Goal: Answer question/provide support

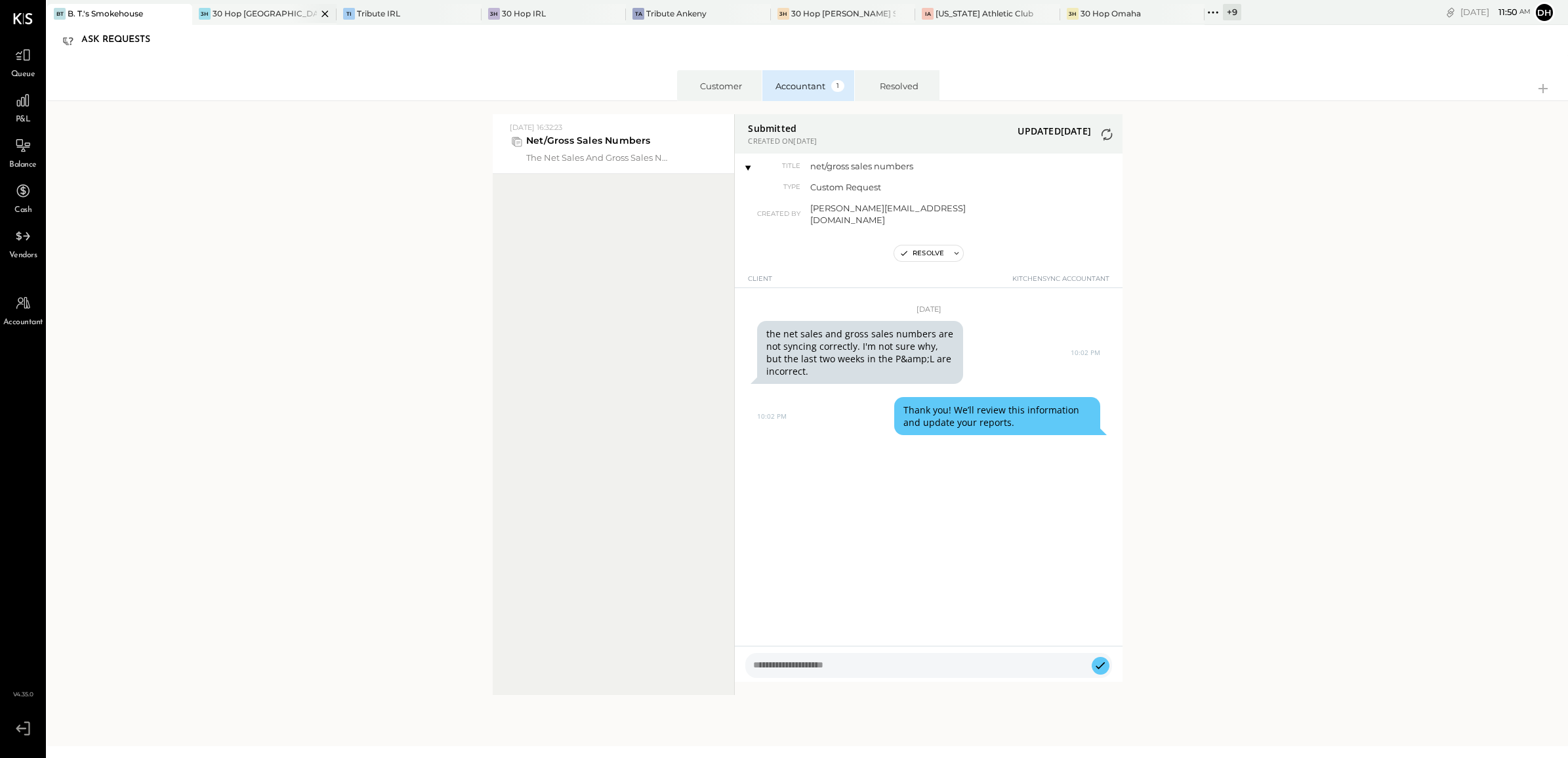
click at [258, 9] on div "30 Hop [GEOGRAPHIC_DATA]" at bounding box center [264, 14] width 105 height 11
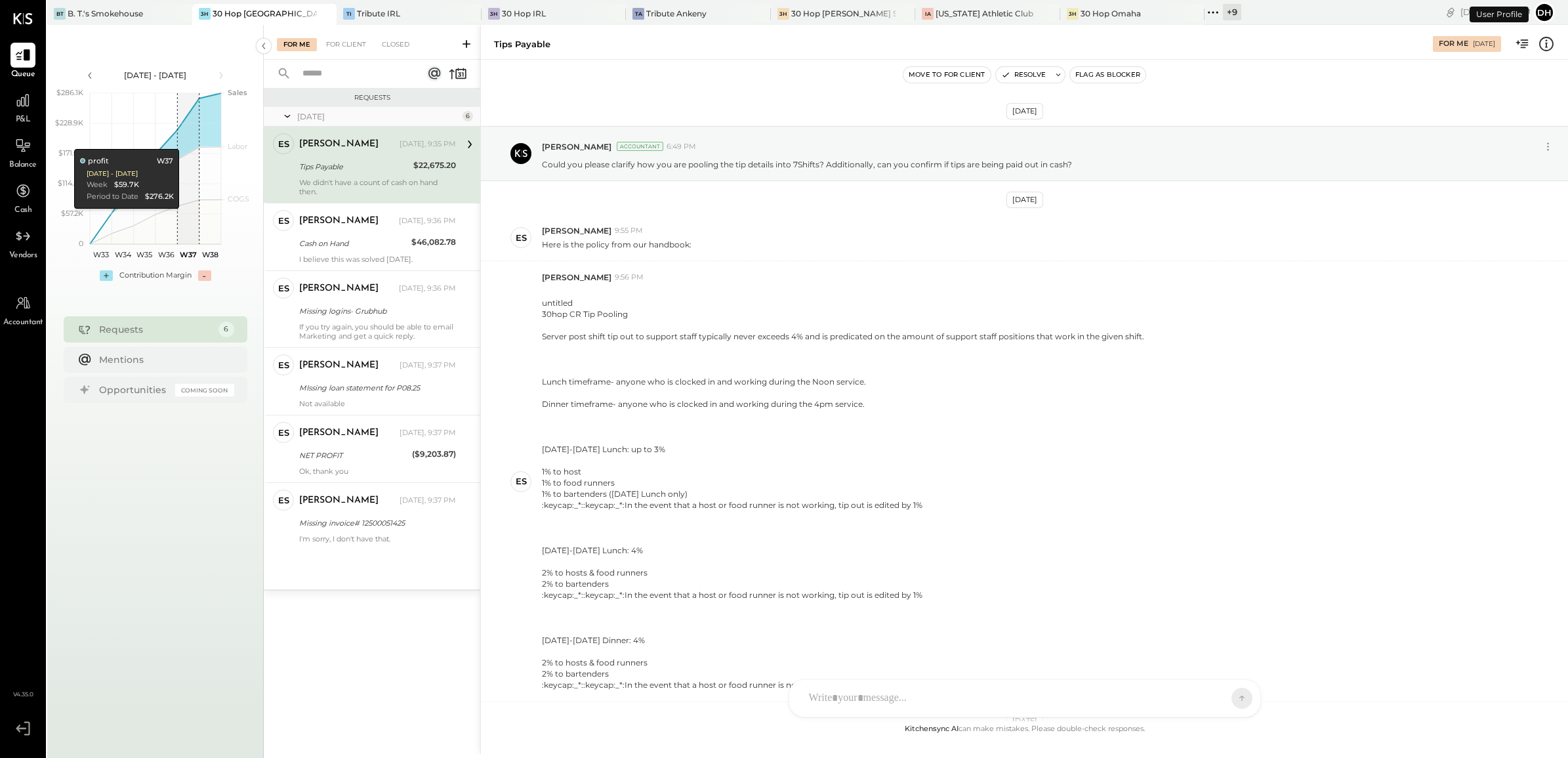
scroll to position [260, 0]
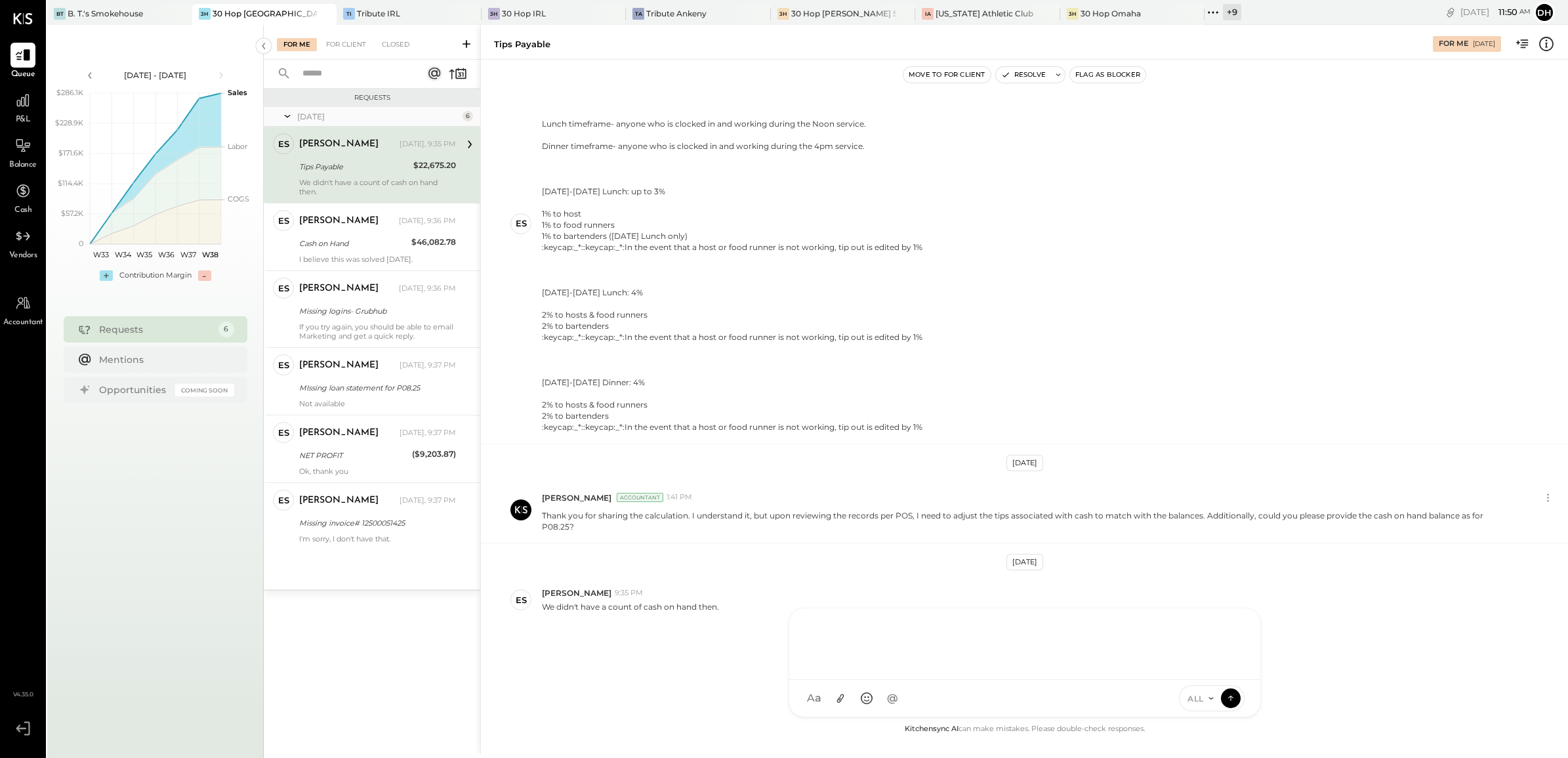
click at [885, 685] on div "AM [PERSON_NAME] [PERSON_NAME] BK [PERSON_NAME] DB [PERSON_NAME] RP [PERSON_NAM…" at bounding box center [1025, 662] width 473 height 109
paste div
drag, startPoint x: 956, startPoint y: 645, endPoint x: 774, endPoint y: 618, distance: 184.0
click at [774, 618] on div "Tips Payable For Me [DATE] Move to for client Resolve Flag as Blocker [DATE] [P…" at bounding box center [1024, 389] width 1087 height 729
click at [1231, 624] on icon at bounding box center [1231, 623] width 9 height 10
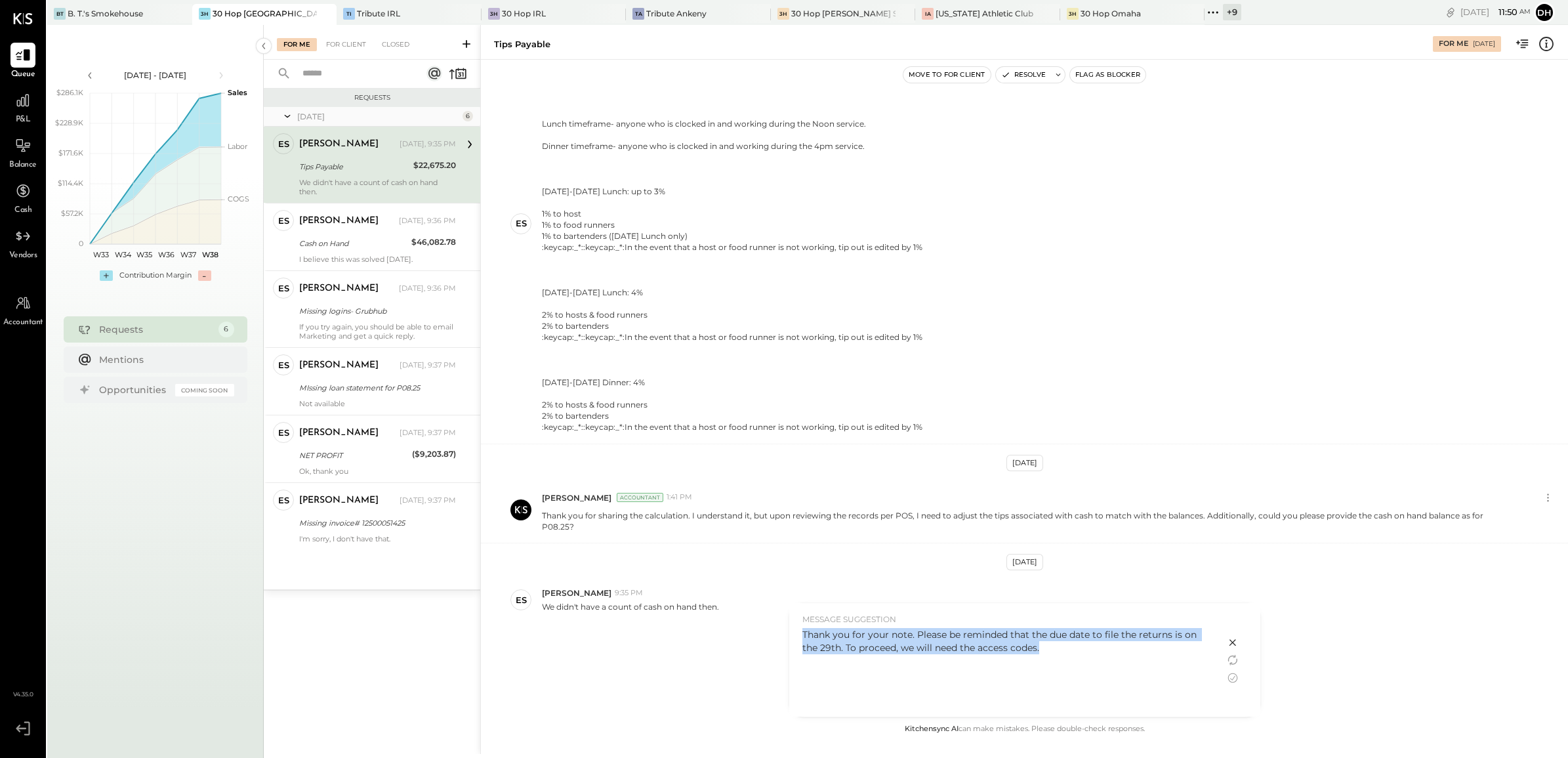
drag, startPoint x: 1055, startPoint y: 655, endPoint x: 789, endPoint y: 635, distance: 266.8
click at [789, 635] on div "MESSAGE SUGGESTION Thank you for your note. Please be reminded that the due dat…" at bounding box center [1007, 660] width 436 height 113
copy div "Thank you for your note. Please be reminded that the due date to file the retur…"
click at [1235, 641] on icon at bounding box center [1233, 643] width 16 height 16
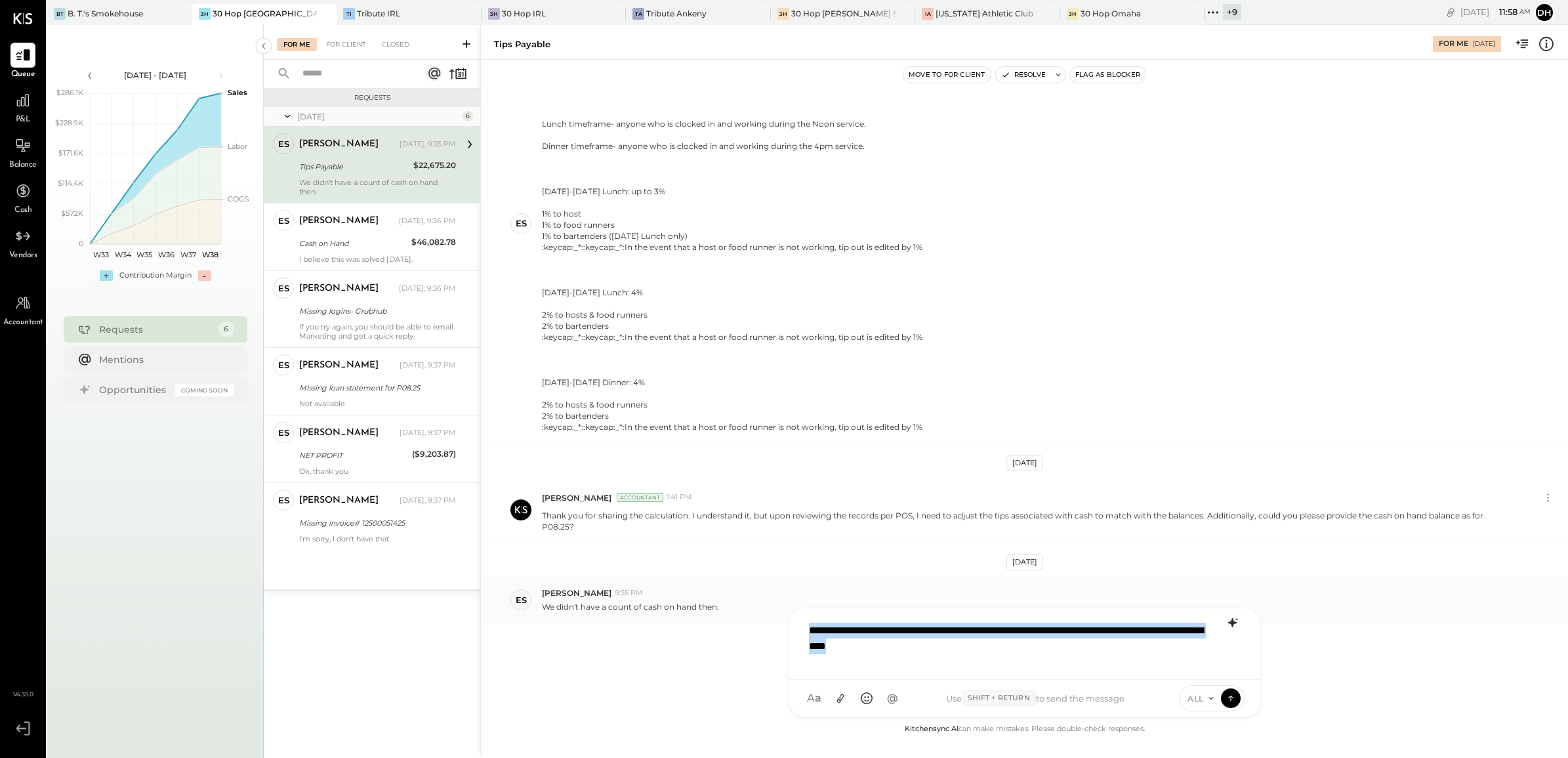
drag, startPoint x: 965, startPoint y: 652, endPoint x: 769, endPoint y: 587, distance: 206.5
click at [769, 587] on div "Tips Payable For Me [DATE] Move to for client Resolve Flag as Blocker [DATE] [P…" at bounding box center [1024, 389] width 1087 height 729
click at [811, 629] on div at bounding box center [1024, 643] width 445 height 53
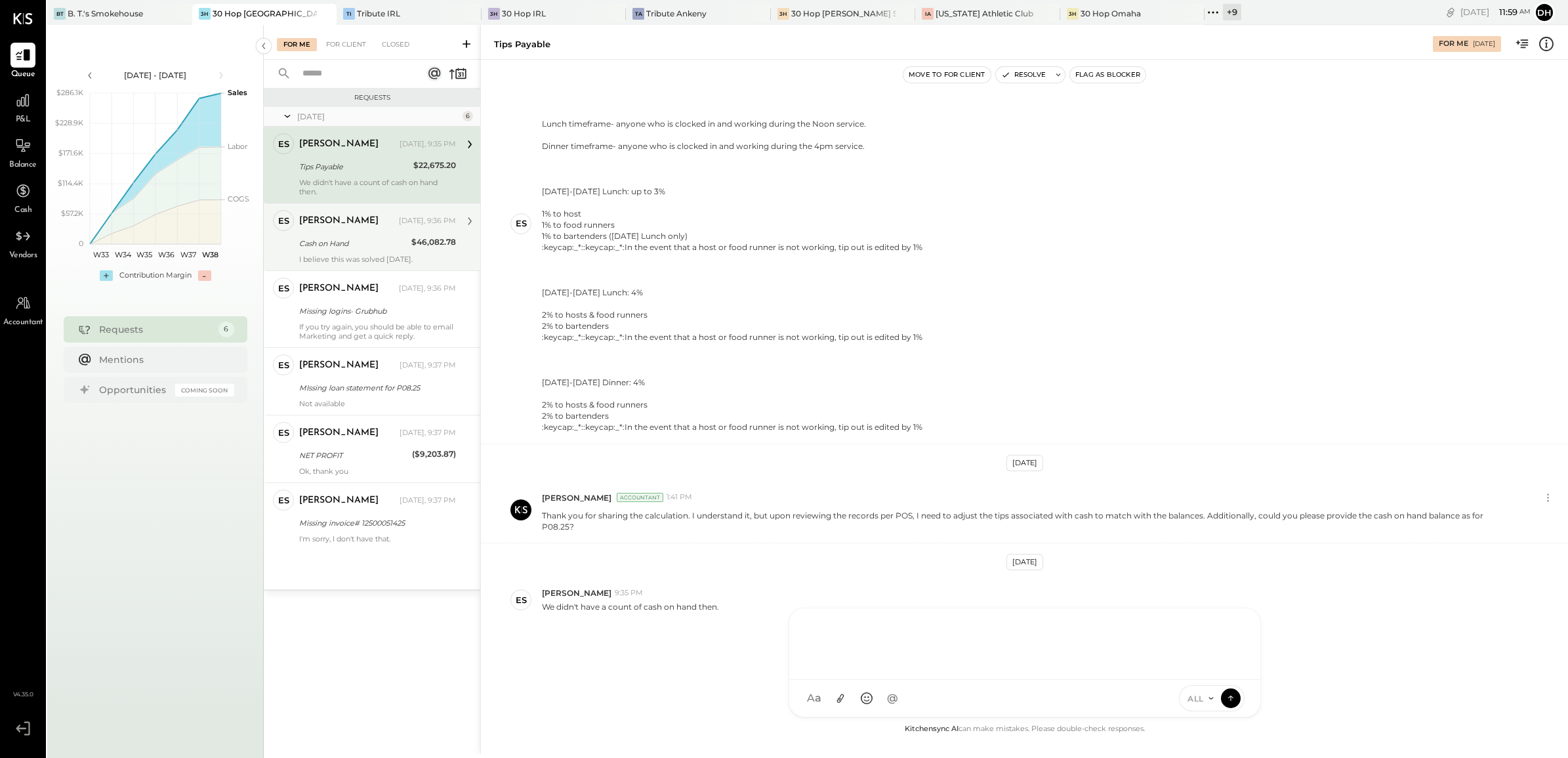
click at [354, 238] on div "Cash on Hand" at bounding box center [354, 244] width 109 height 13
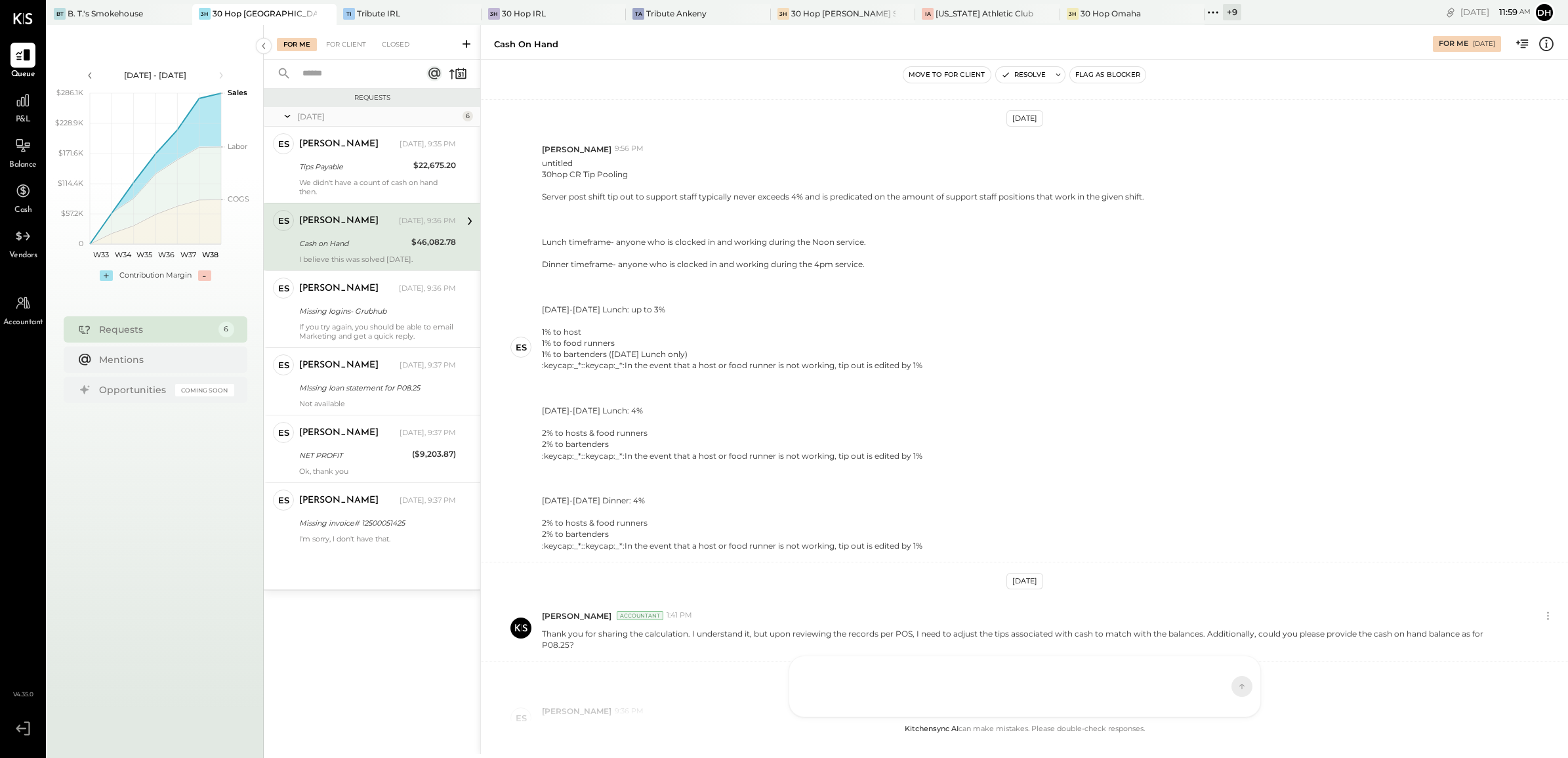
scroll to position [379, 0]
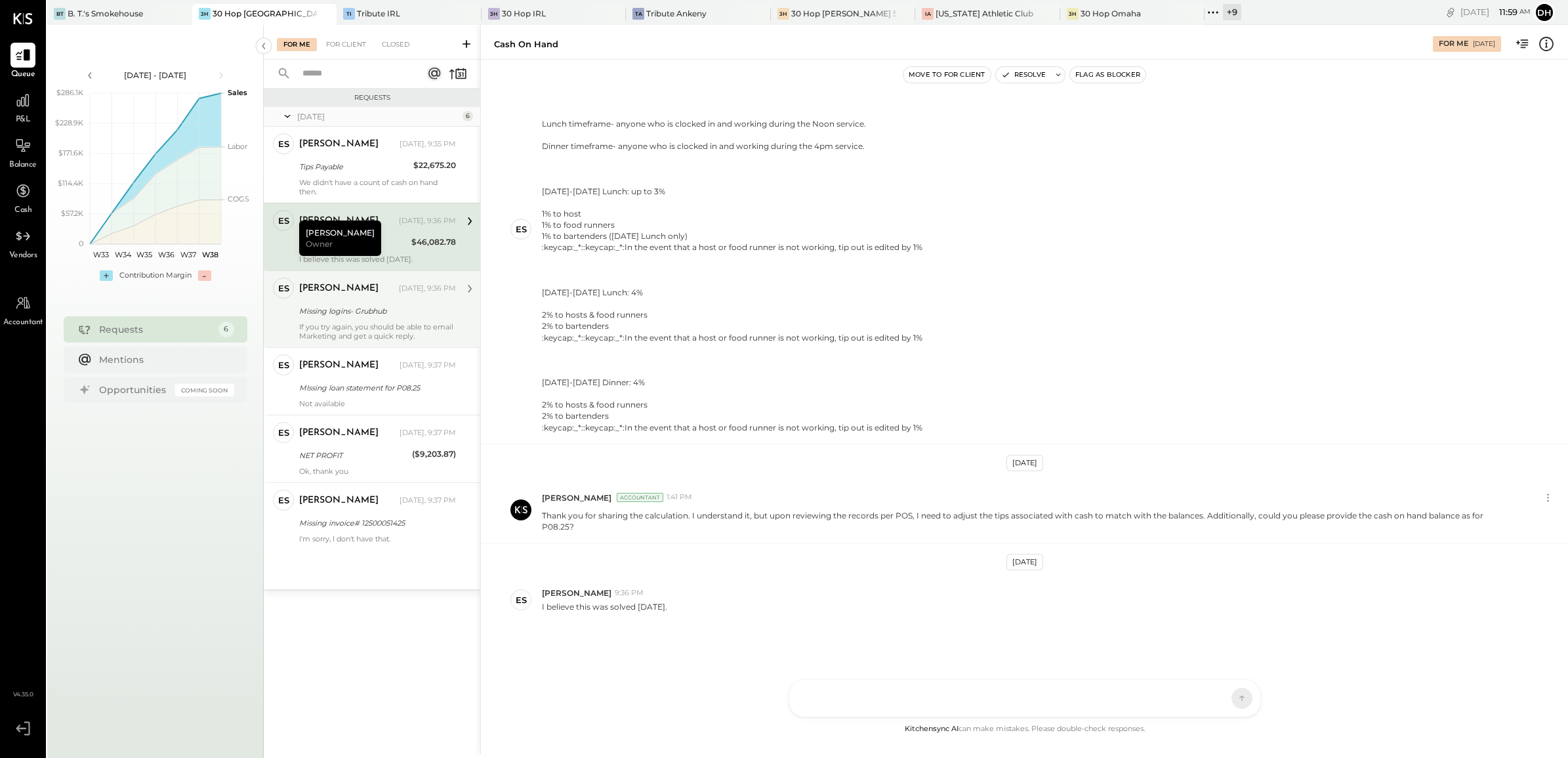
click at [371, 322] on div "[PERSON_NAME] [DATE], 9:36 PM Missing logins- Grubhub If you try again, you sho…" at bounding box center [378, 309] width 156 height 63
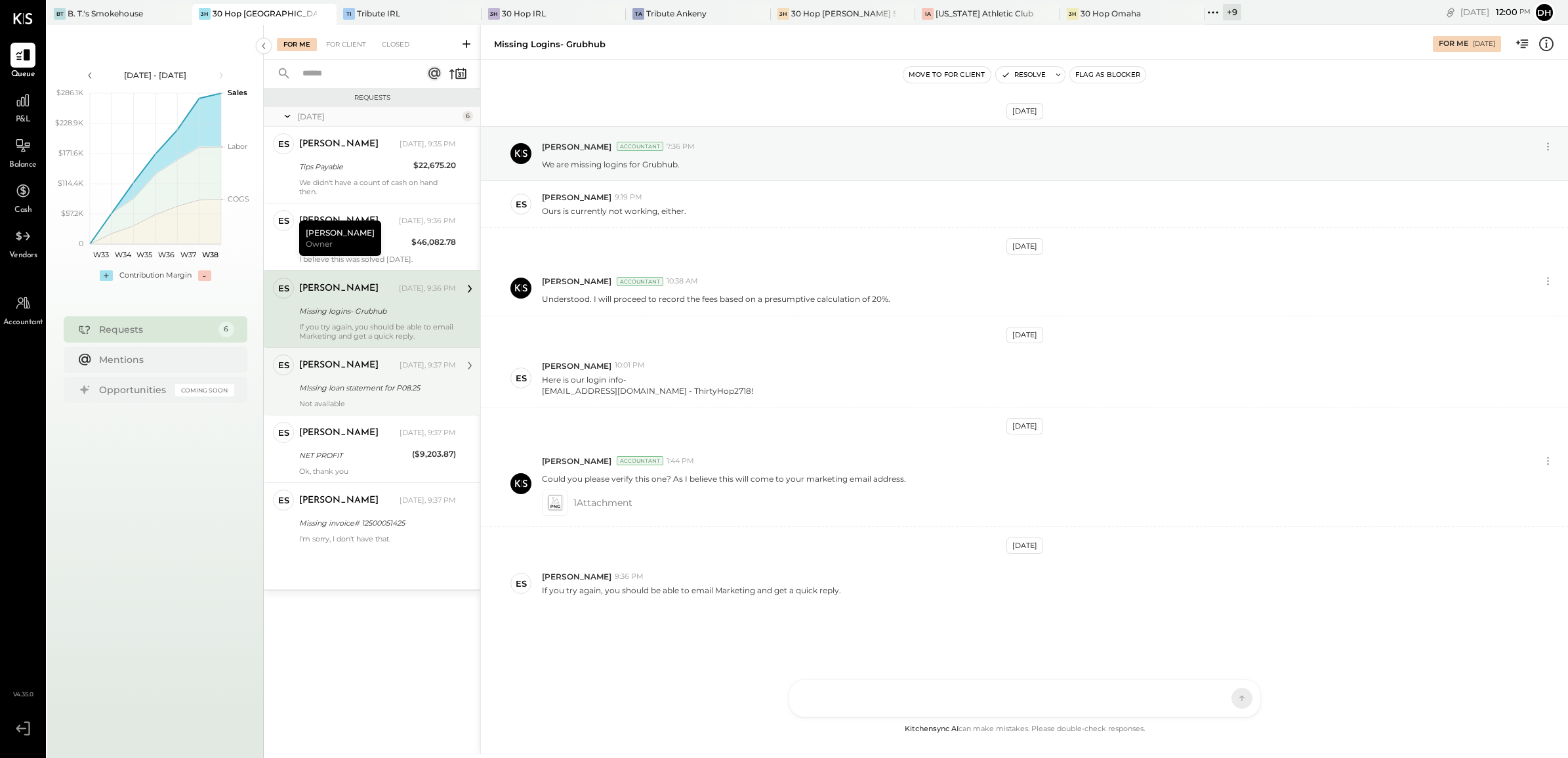
click at [342, 381] on div "MIssing loan statement for P08.25" at bounding box center [375, 387] width 152 height 13
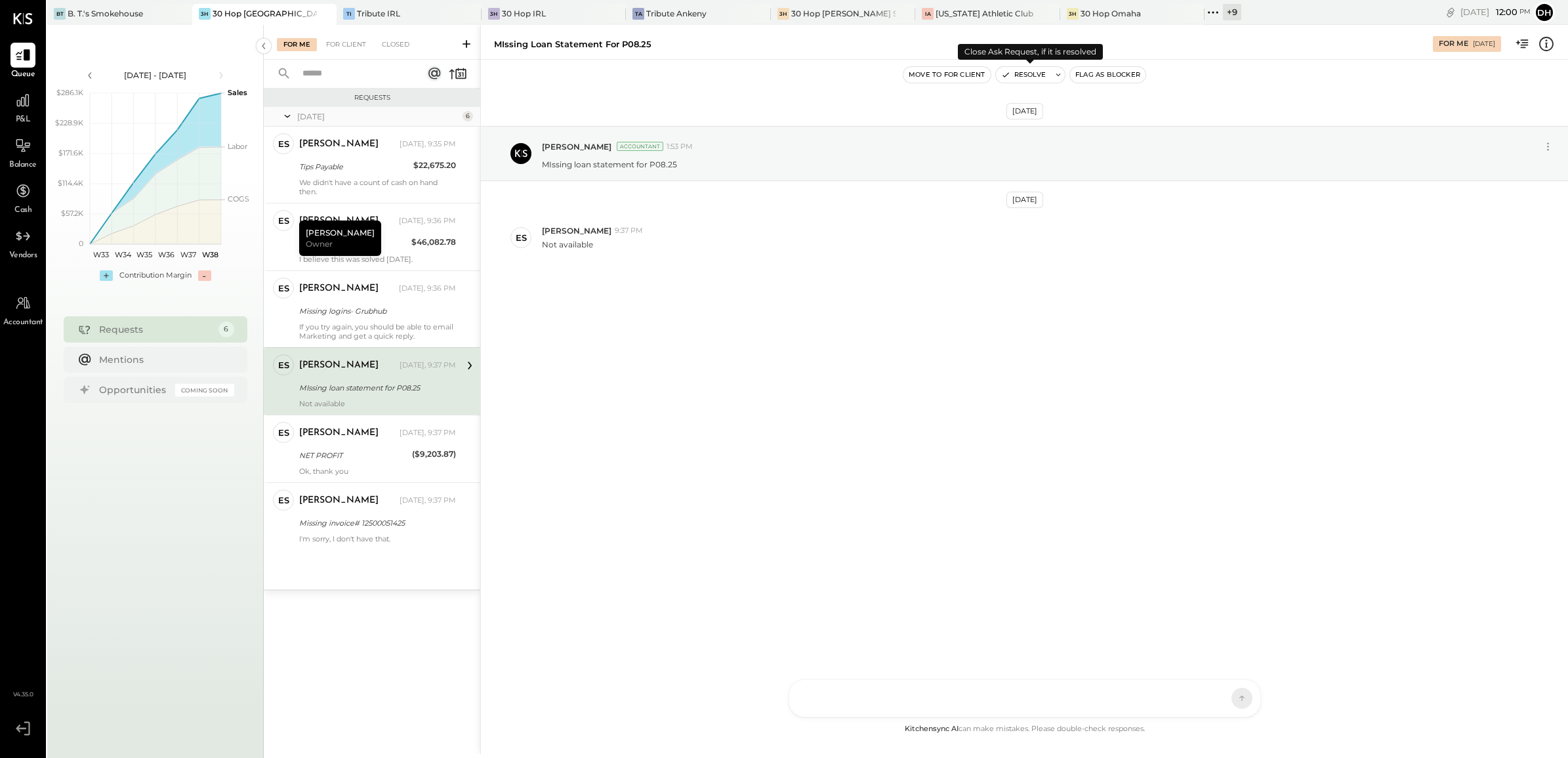
click at [1025, 74] on button "Resolve" at bounding box center [1023, 75] width 55 height 16
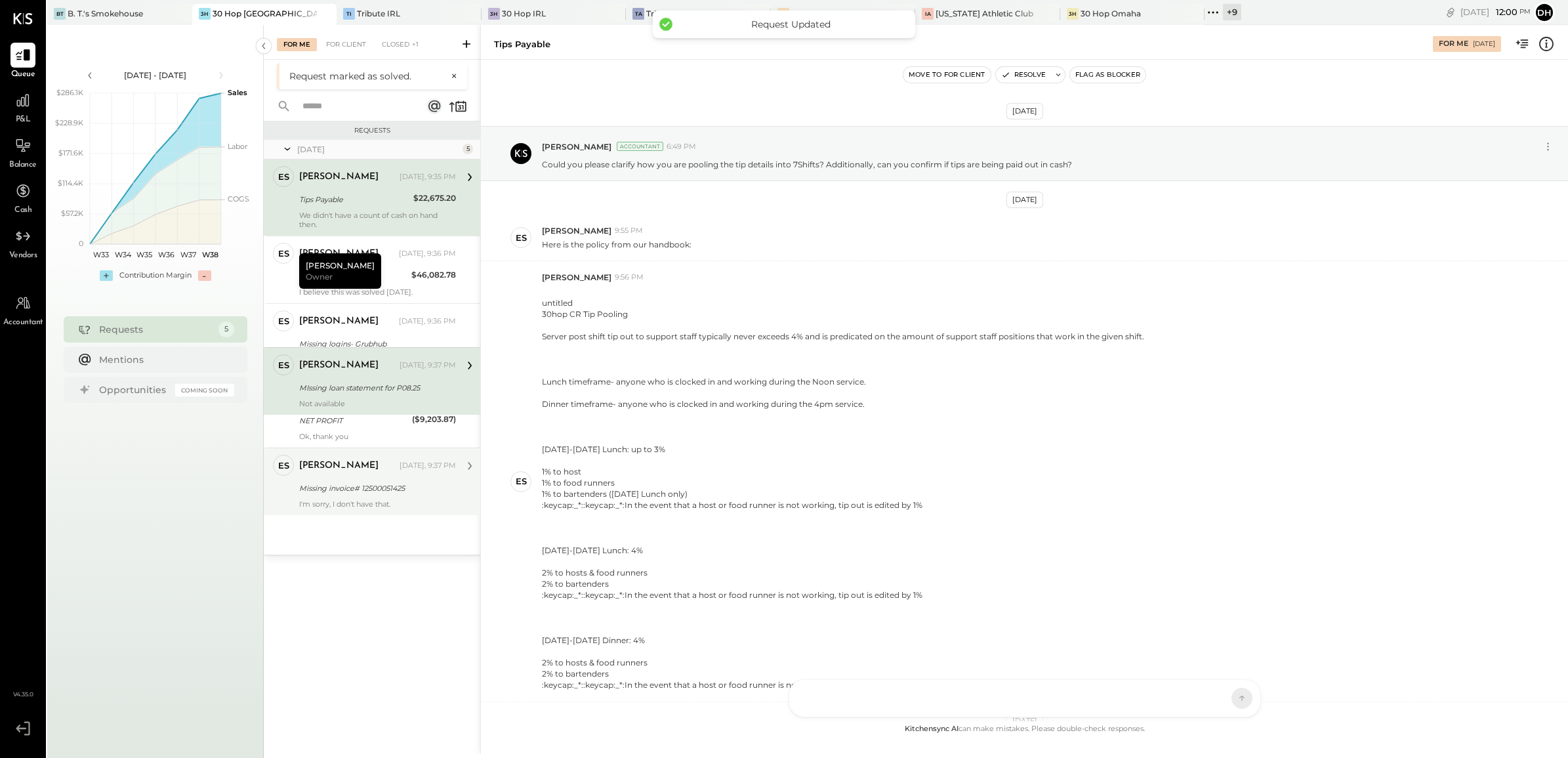
scroll to position [260, 0]
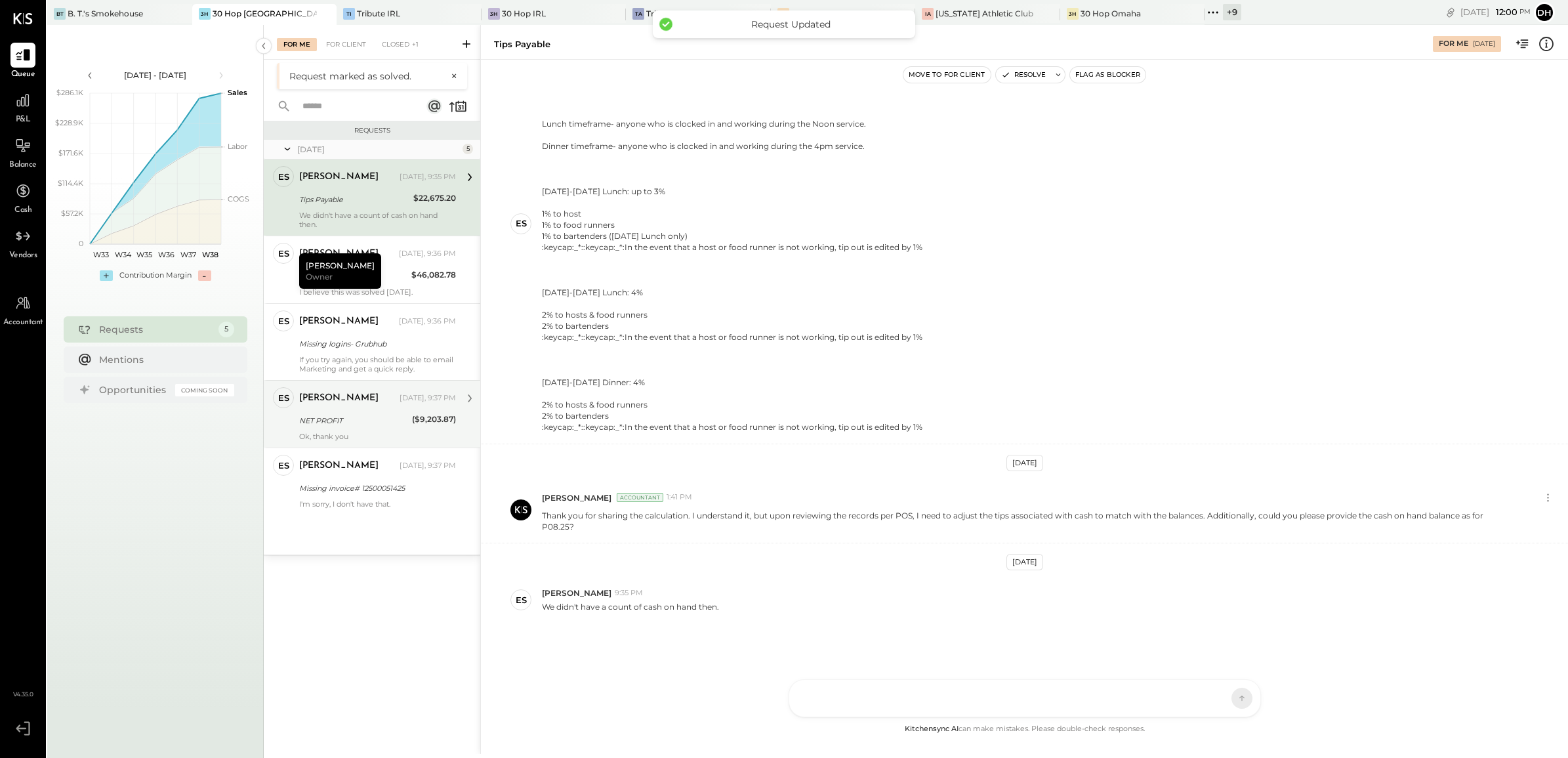
click at [349, 418] on div "NET PROFIT" at bounding box center [354, 420] width 109 height 13
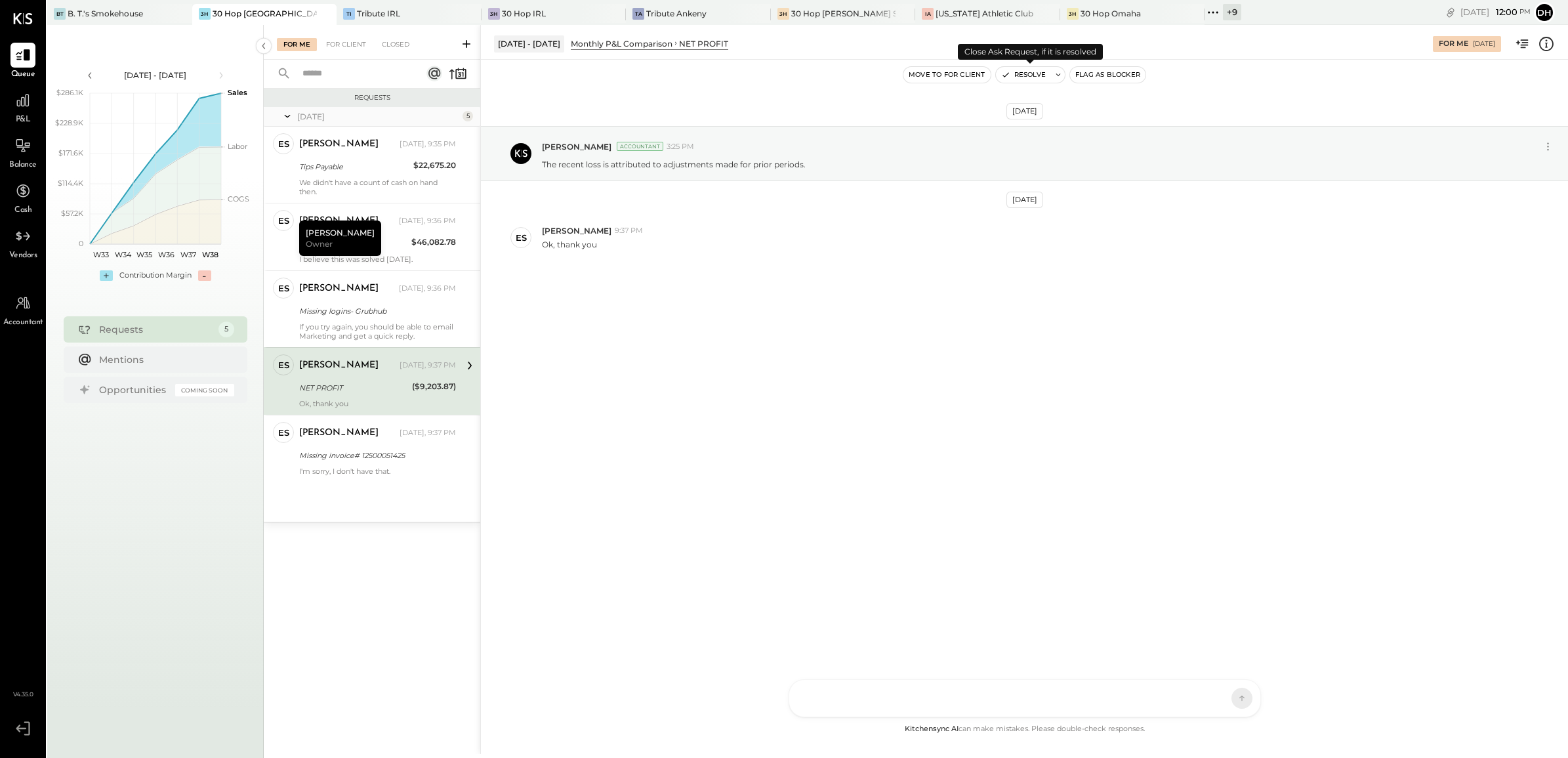
click at [1027, 69] on button "Resolve" at bounding box center [1023, 75] width 55 height 16
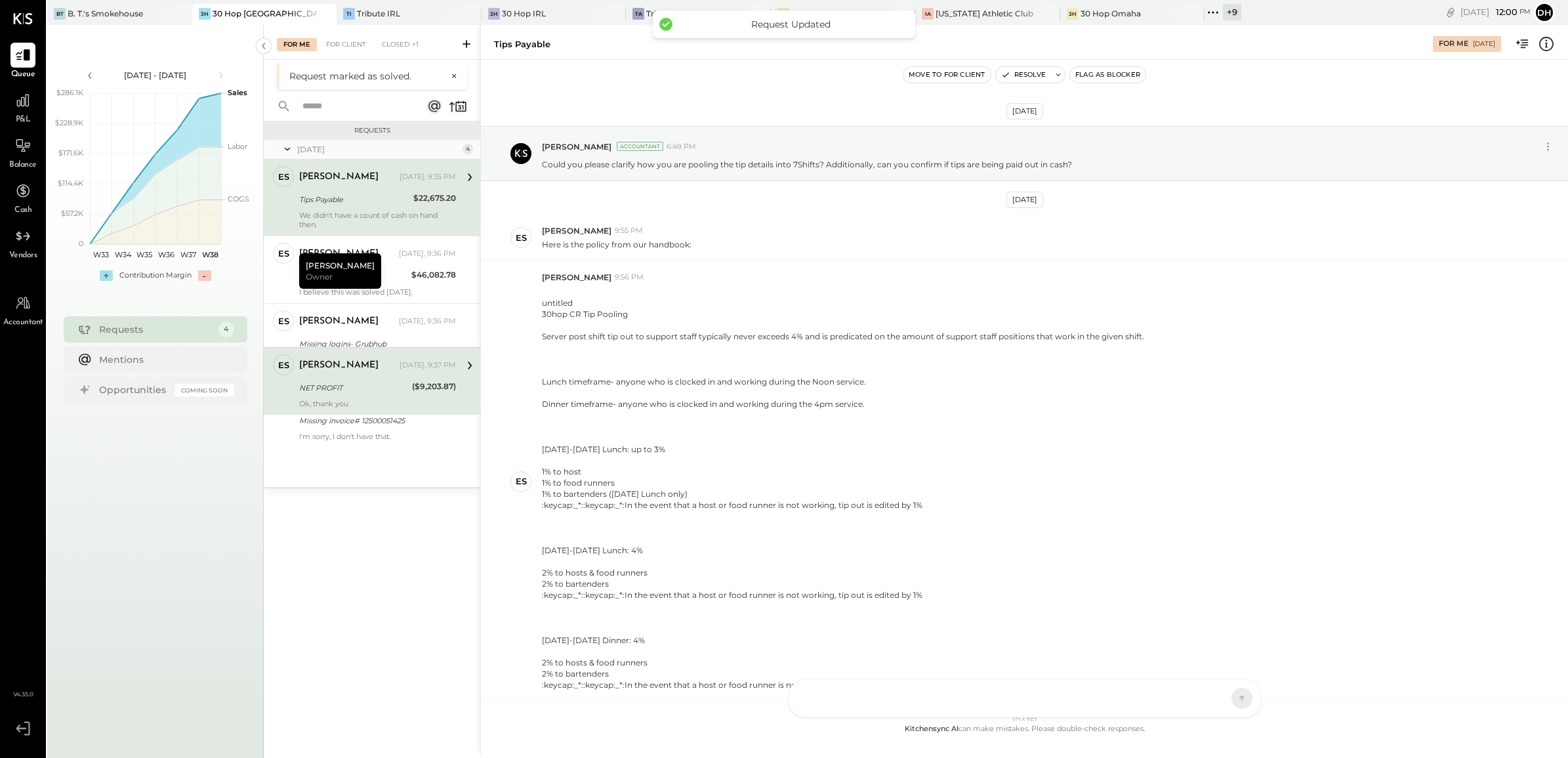
scroll to position [260, 0]
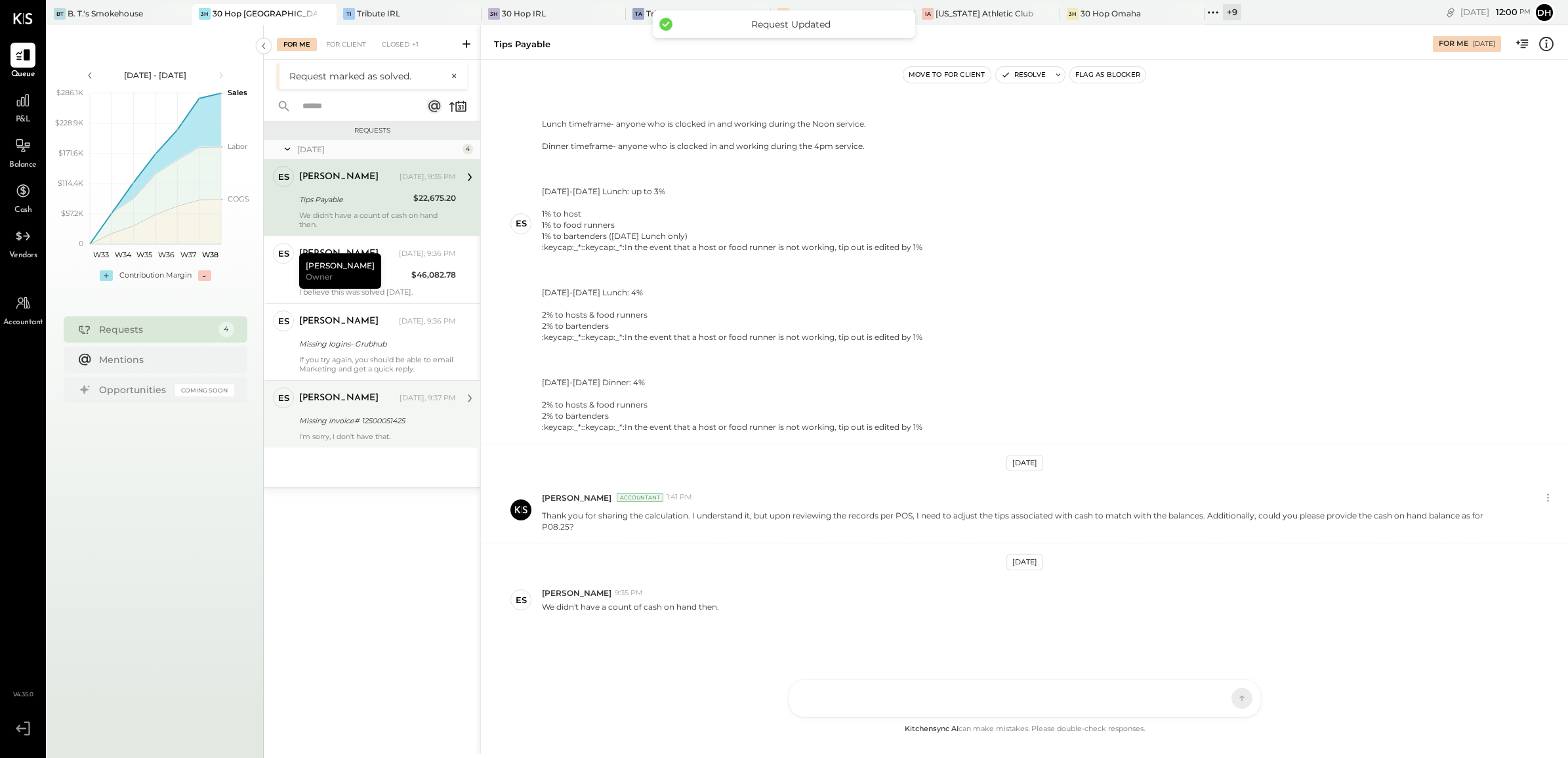
click at [356, 409] on div "[PERSON_NAME] [DATE], 9:37 PM" at bounding box center [378, 399] width 156 height 22
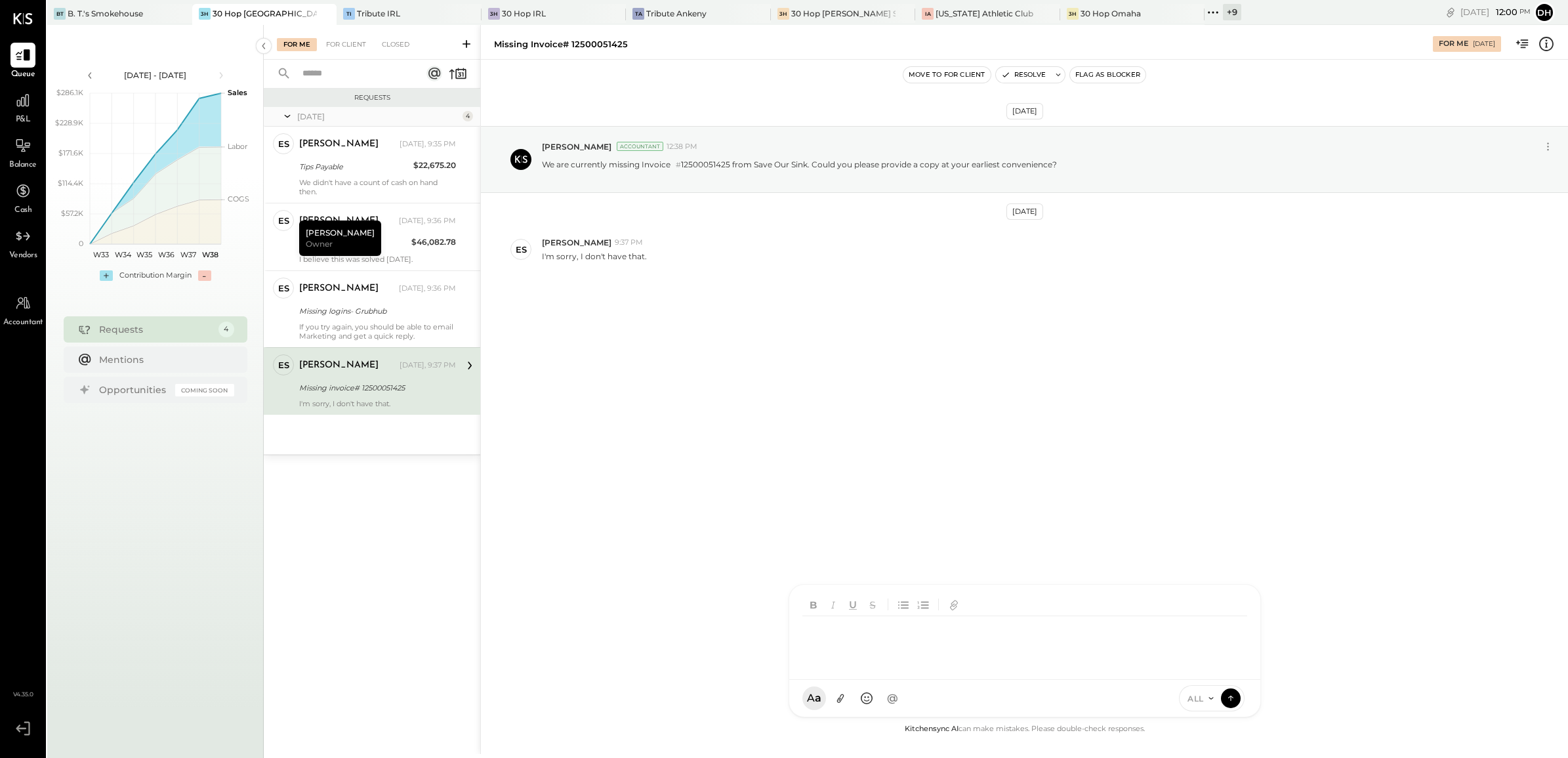
click at [899, 687] on div "AM [PERSON_NAME] [PERSON_NAME] BK [PERSON_NAME] DB [PERSON_NAME] RP [PERSON_NAM…" at bounding box center [1025, 650] width 473 height 133
click at [873, 631] on div at bounding box center [1024, 643] width 445 height 53
click at [350, 305] on div "Missing logins- Grubhub" at bounding box center [375, 311] width 152 height 13
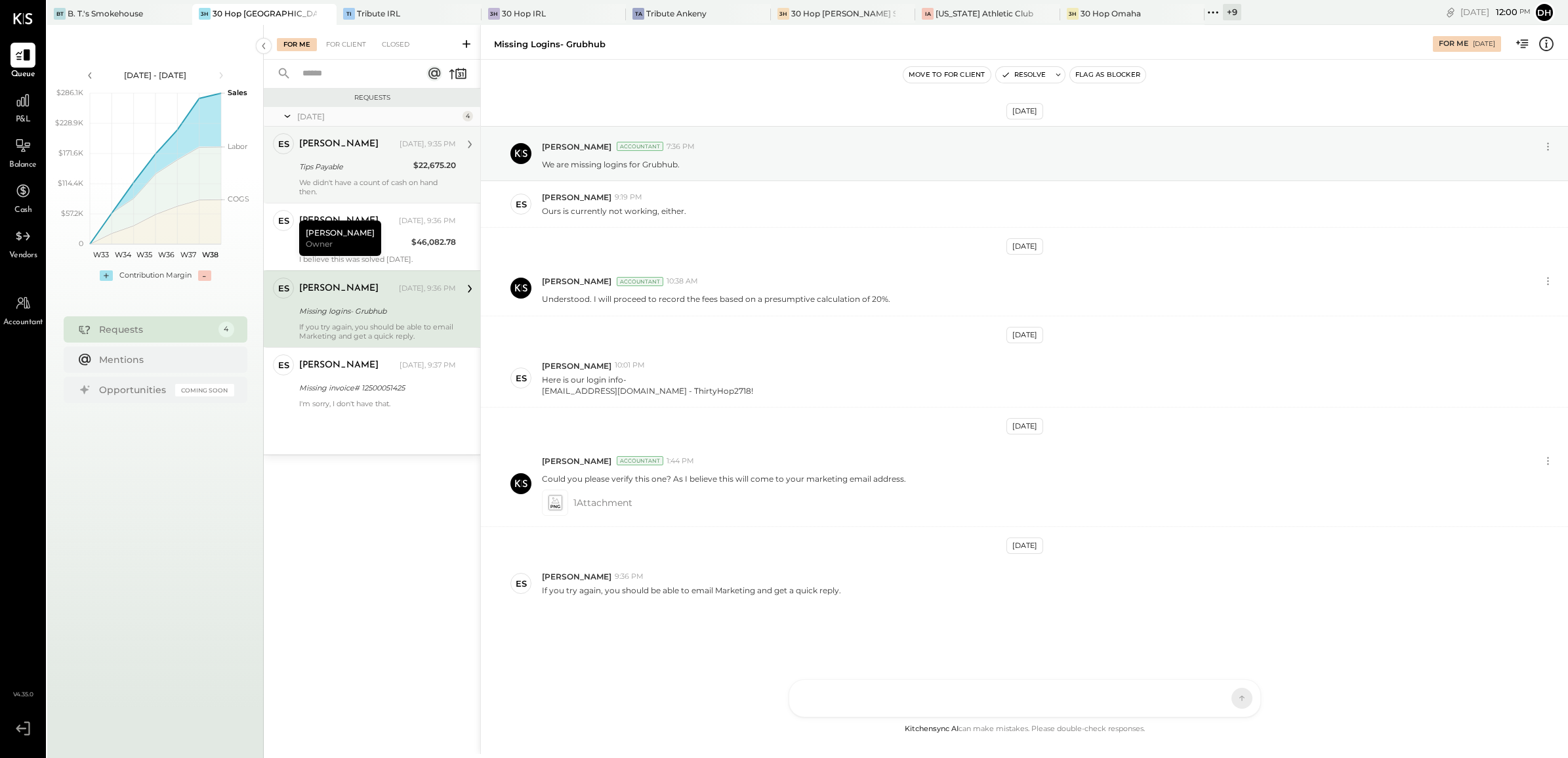
click at [395, 157] on div "[PERSON_NAME] [DATE], 9:35 PM Tips Payable $22,675.20 We didn't have a count of…" at bounding box center [378, 165] width 156 height 63
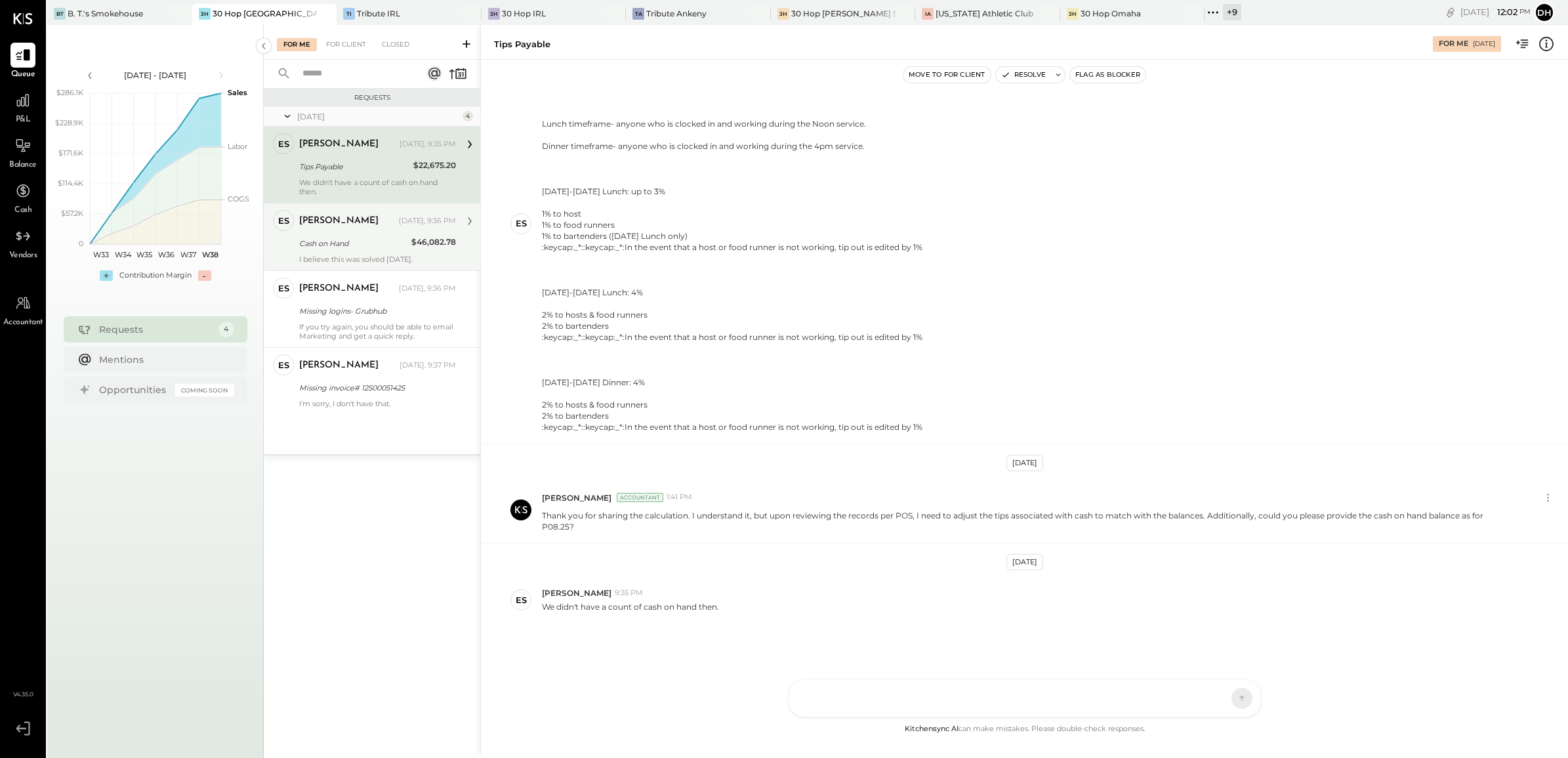
click at [385, 228] on div "[PERSON_NAME] [DATE], 9:36 PM" at bounding box center [378, 220] width 156 height 18
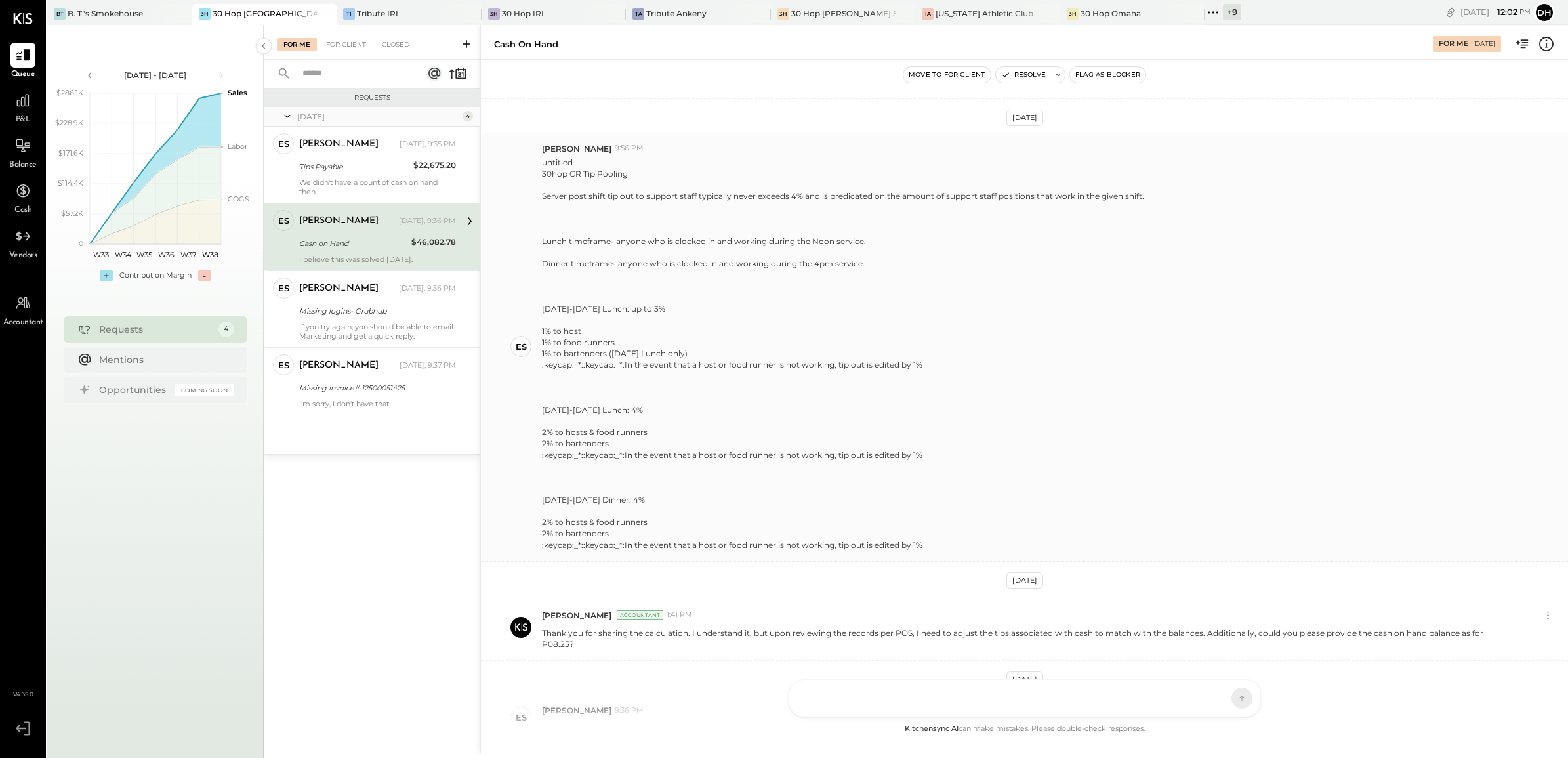
scroll to position [379, 0]
